Goal: Unclear

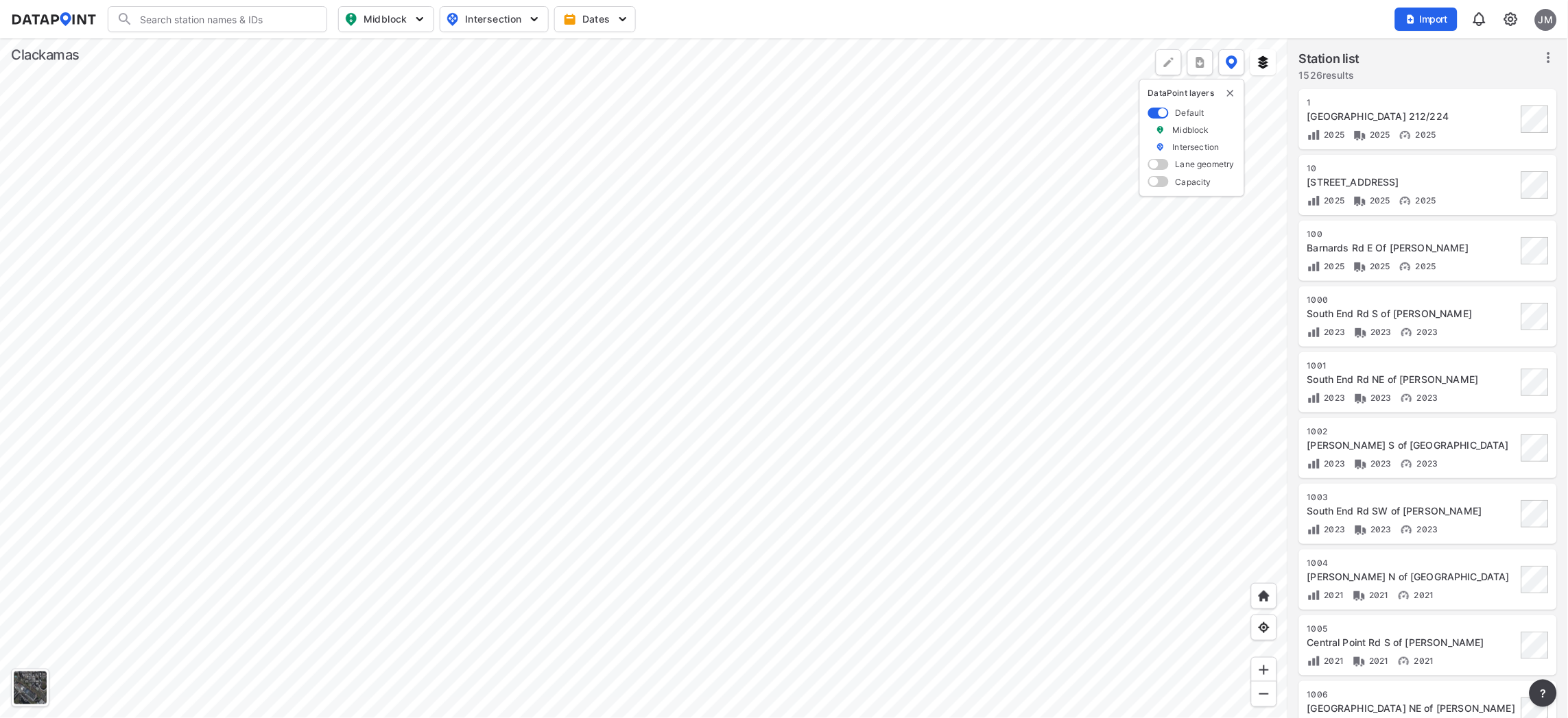
click at [1070, 330] on div at bounding box center [644, 378] width 1288 height 680
click at [1204, 496] on div at bounding box center [644, 378] width 1288 height 680
click at [393, 309] on div at bounding box center [644, 378] width 1288 height 680
click at [420, 363] on div at bounding box center [644, 378] width 1288 height 680
click at [612, 530] on div at bounding box center [644, 378] width 1288 height 680
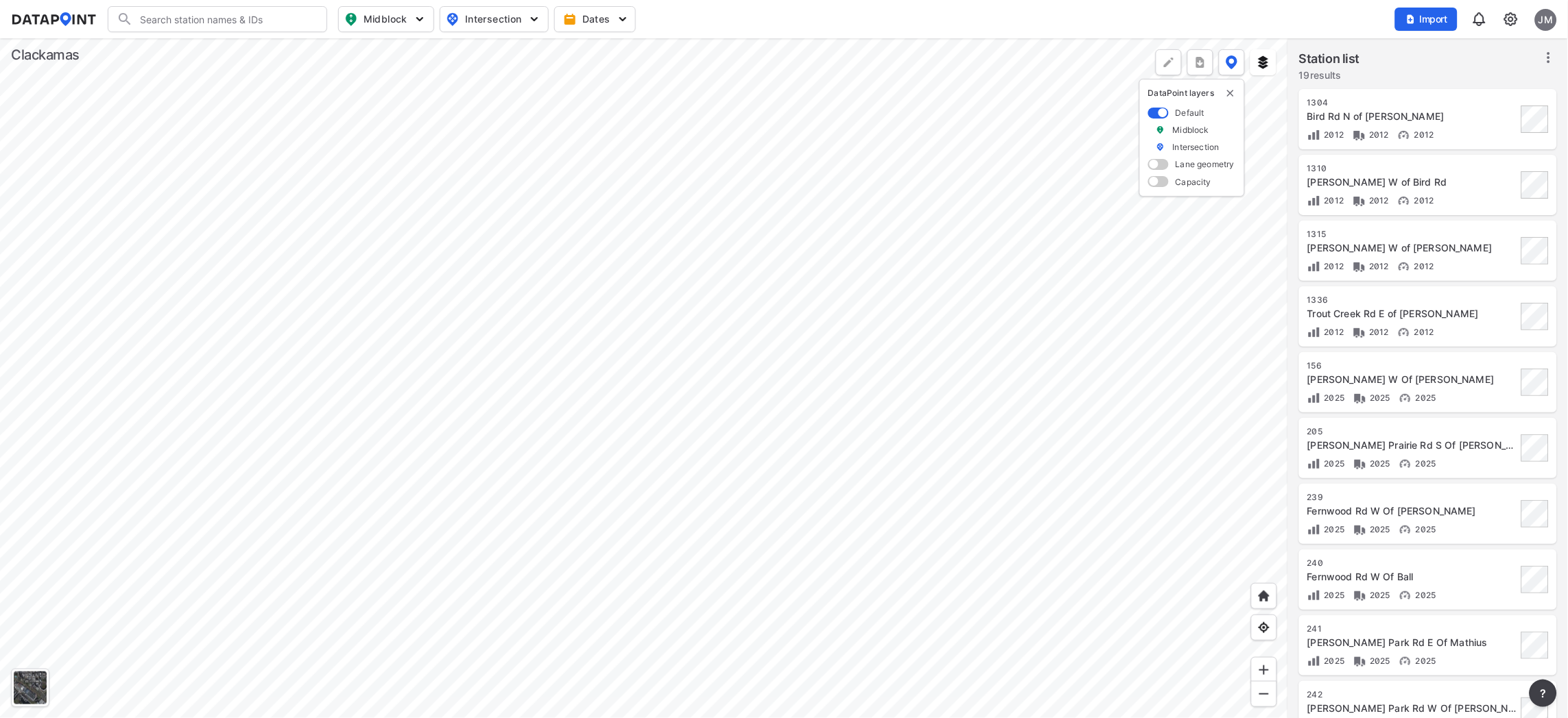
click at [1028, 501] on div at bounding box center [644, 378] width 1288 height 680
click at [786, 630] on div at bounding box center [644, 378] width 1288 height 680
click at [785, 327] on div at bounding box center [644, 378] width 1288 height 680
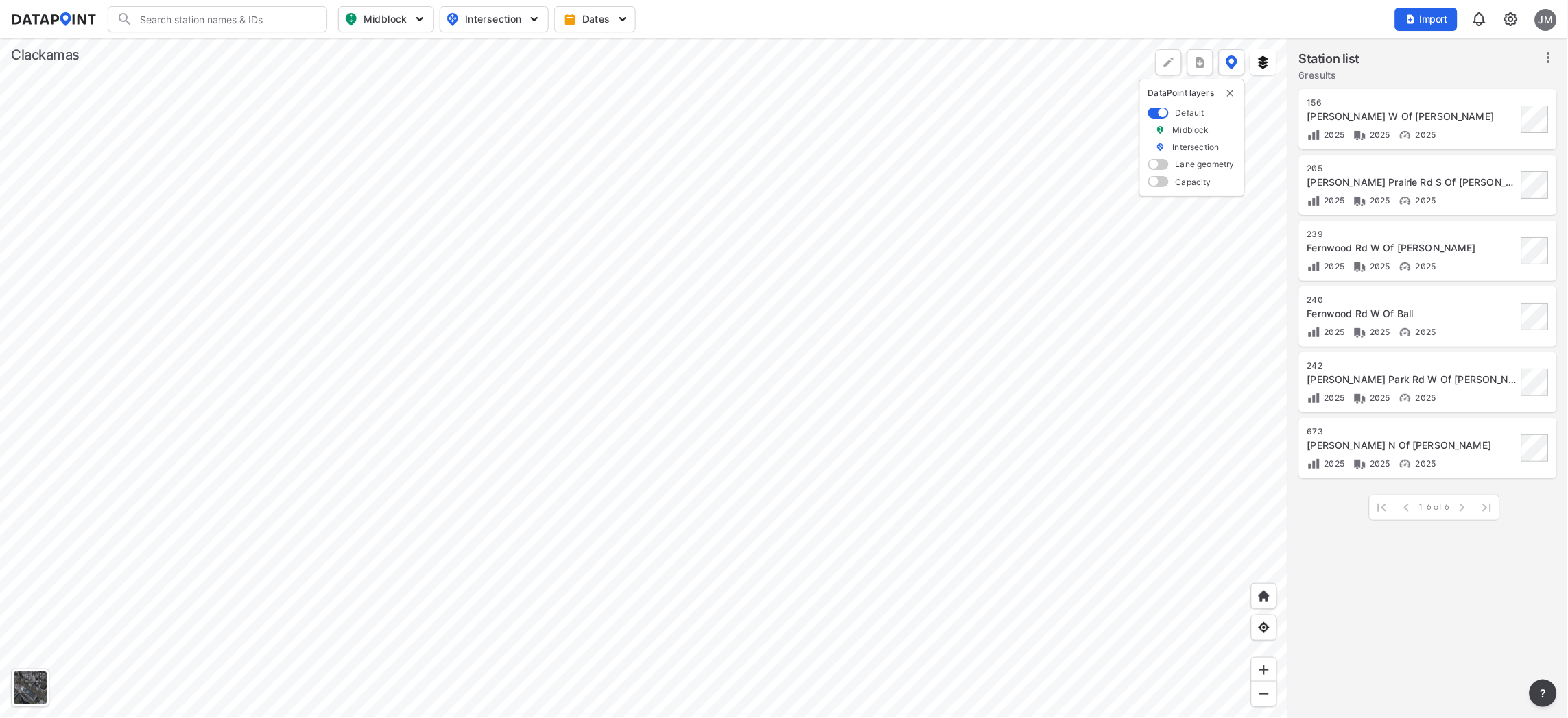
click at [695, 494] on div at bounding box center [644, 378] width 1288 height 680
click at [771, 444] on div at bounding box center [644, 378] width 1288 height 680
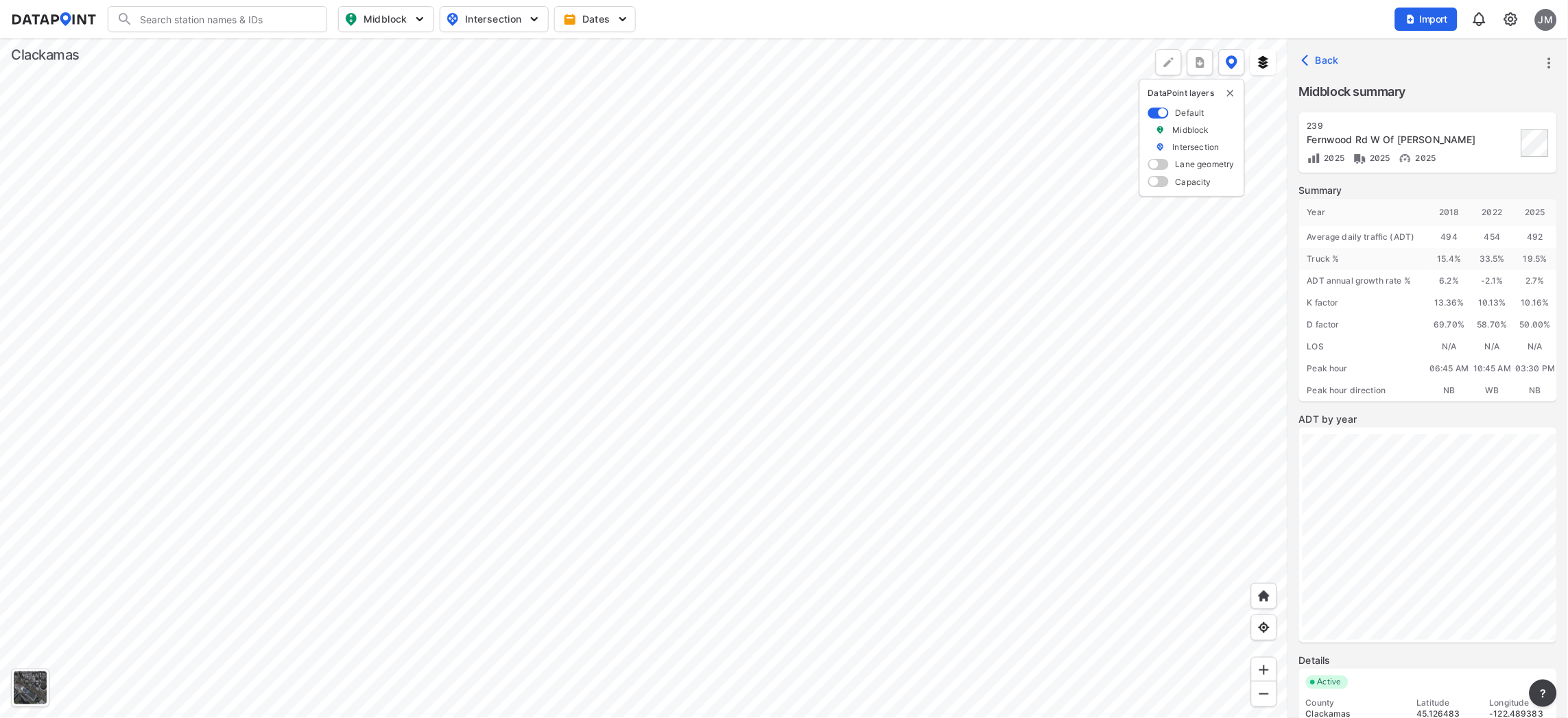
click at [936, 484] on div at bounding box center [644, 378] width 1288 height 680
click at [679, 398] on div at bounding box center [644, 378] width 1288 height 680
click at [680, 281] on div at bounding box center [644, 378] width 1288 height 680
click at [135, 305] on div at bounding box center [644, 378] width 1288 height 680
